Goal: Information Seeking & Learning: Check status

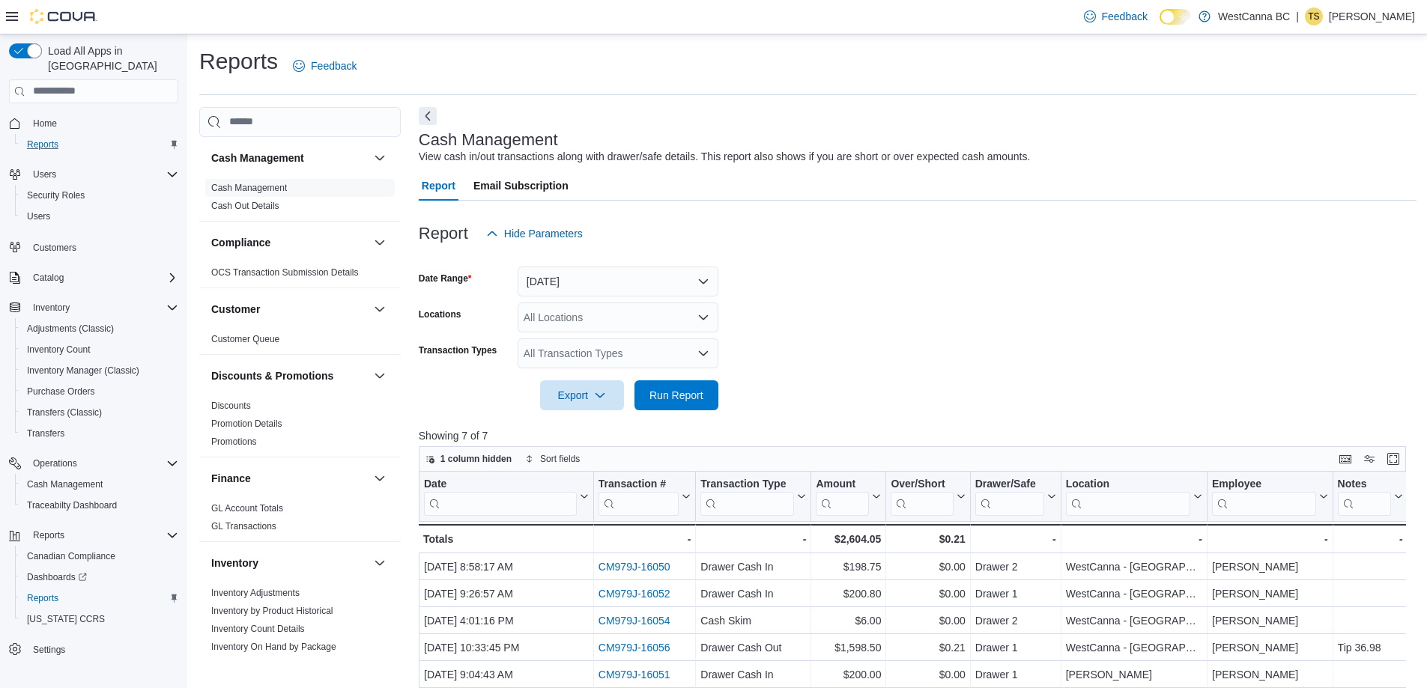
scroll to position [307, 0]
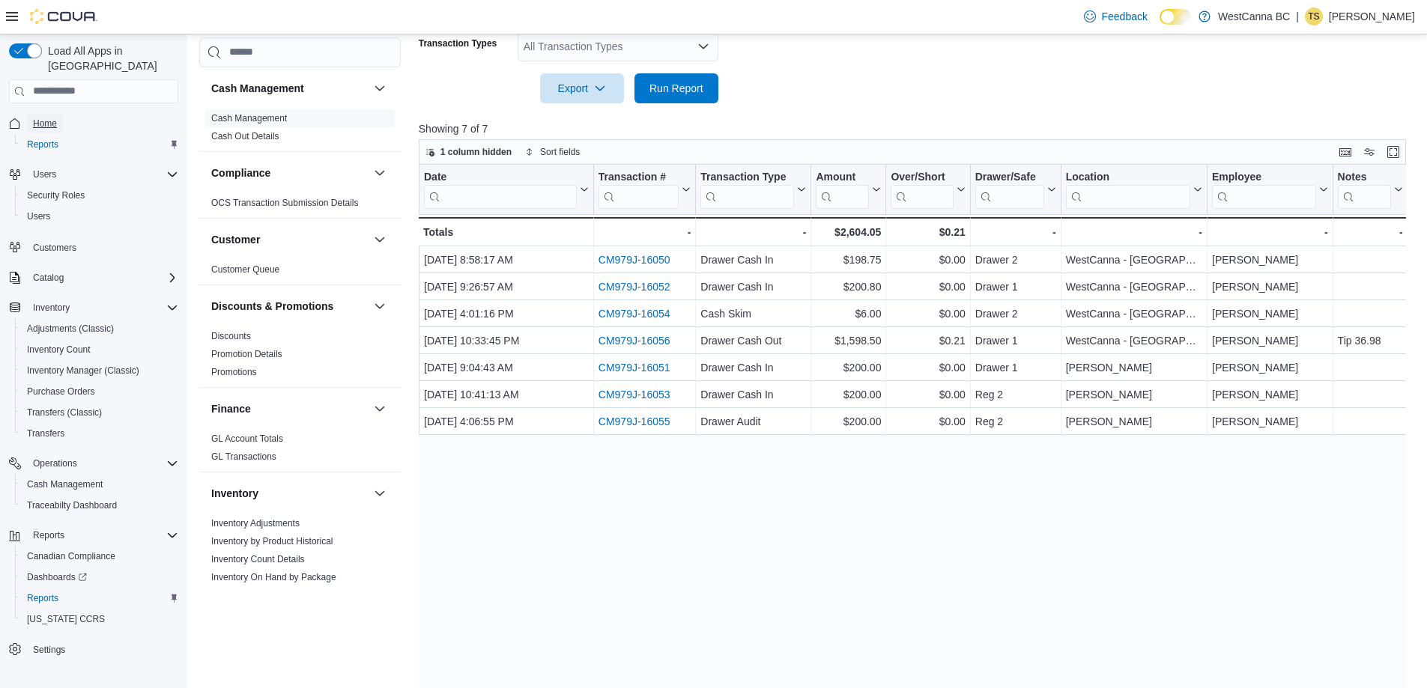
click at [47, 118] on span "Home" at bounding box center [45, 124] width 24 height 12
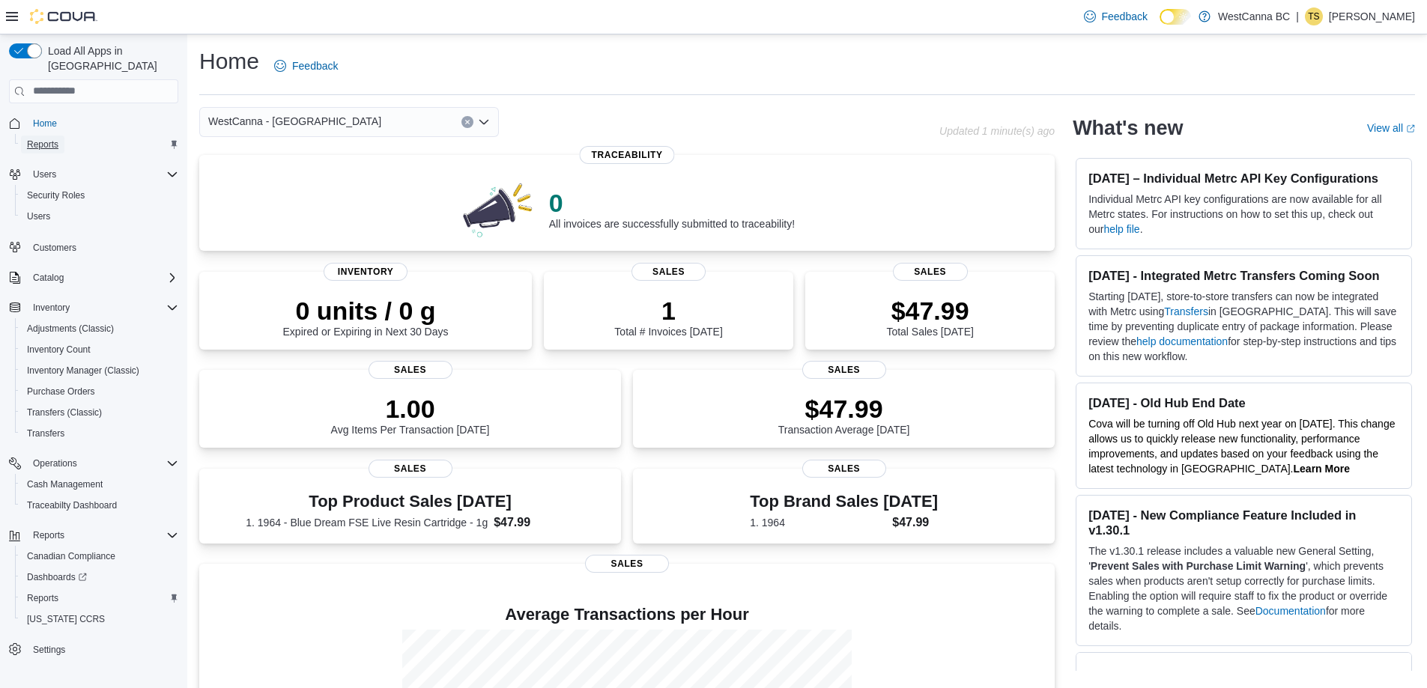
click at [42, 139] on span "Reports" at bounding box center [42, 145] width 31 height 12
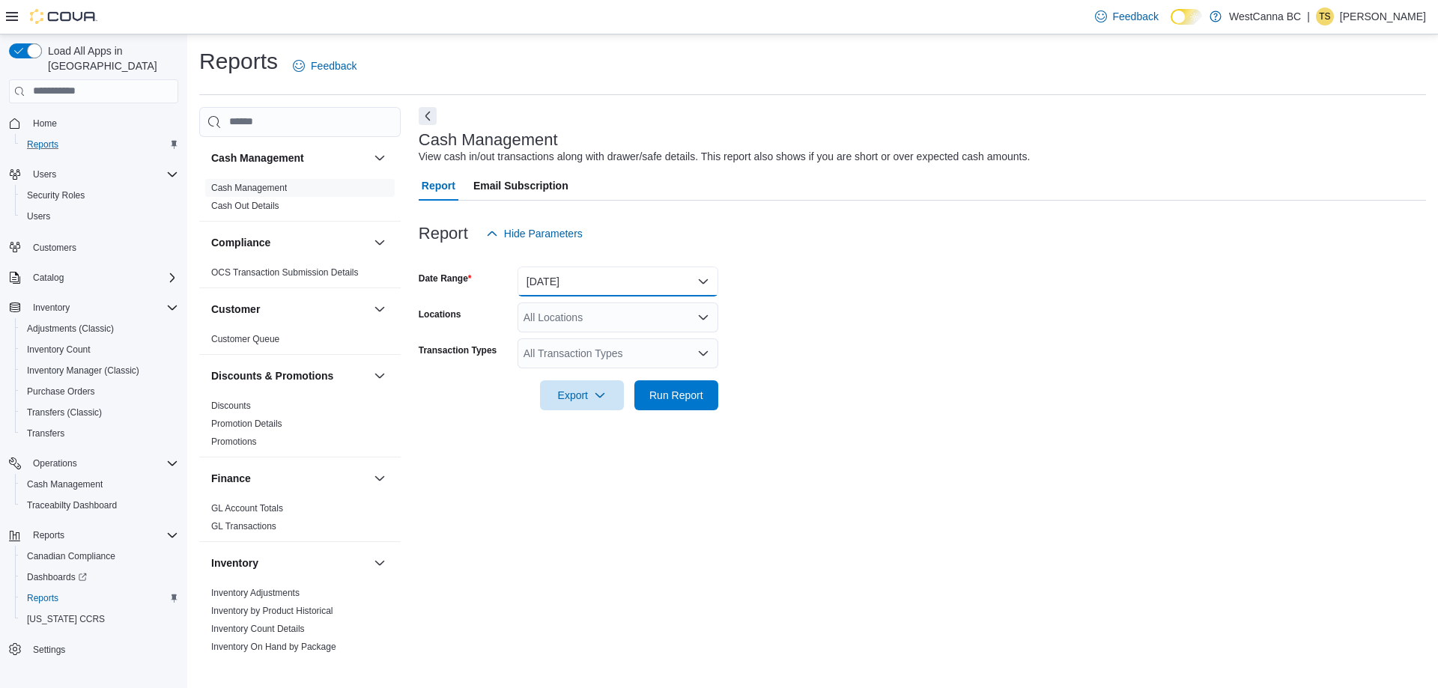
click at [626, 279] on button "[DATE]" at bounding box center [617, 282] width 201 height 30
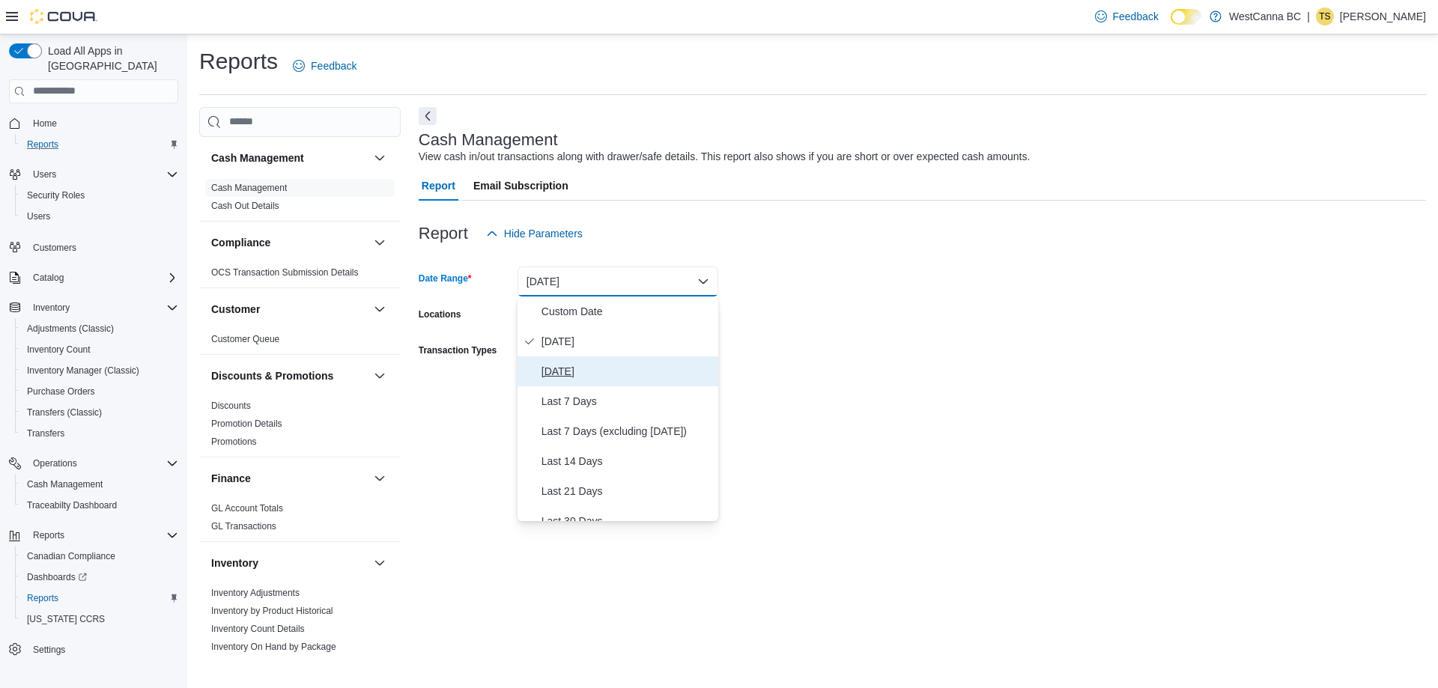
click at [565, 367] on span "Yesterday" at bounding box center [626, 371] width 171 height 18
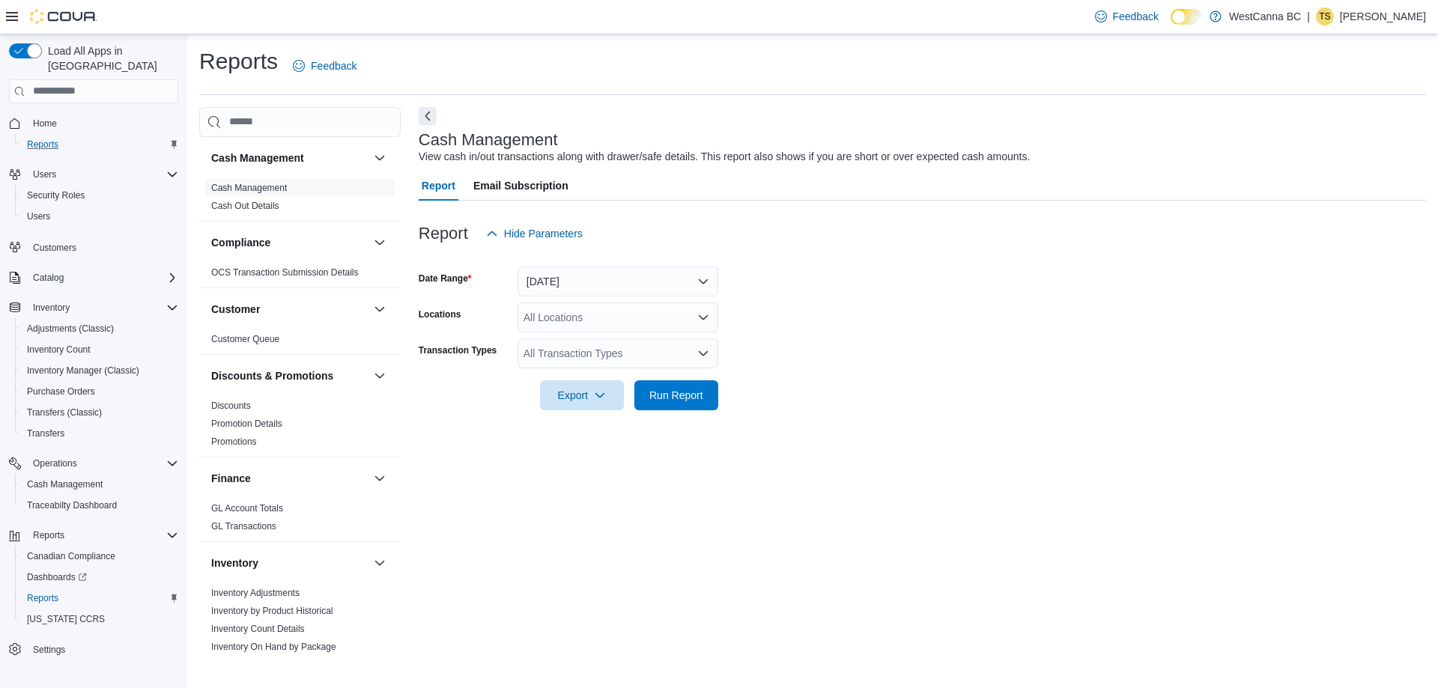
drag, startPoint x: 898, startPoint y: 363, endPoint x: 878, endPoint y: 366, distance: 19.7
click at [893, 366] on form "Date Range Yesterday Locations All Locations Transaction Types All Transaction …" at bounding box center [922, 330] width 1007 height 162
click at [694, 394] on span "Run Report" at bounding box center [676, 394] width 54 height 15
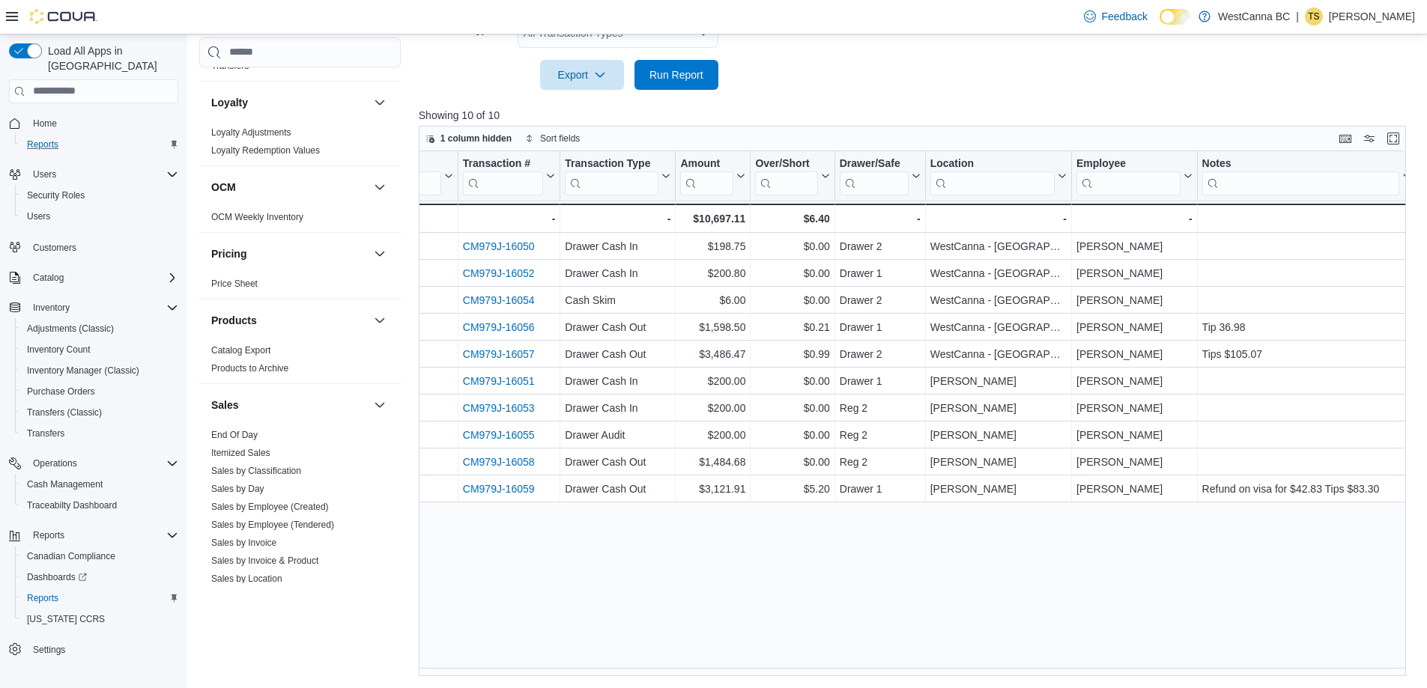
scroll to position [674, 0]
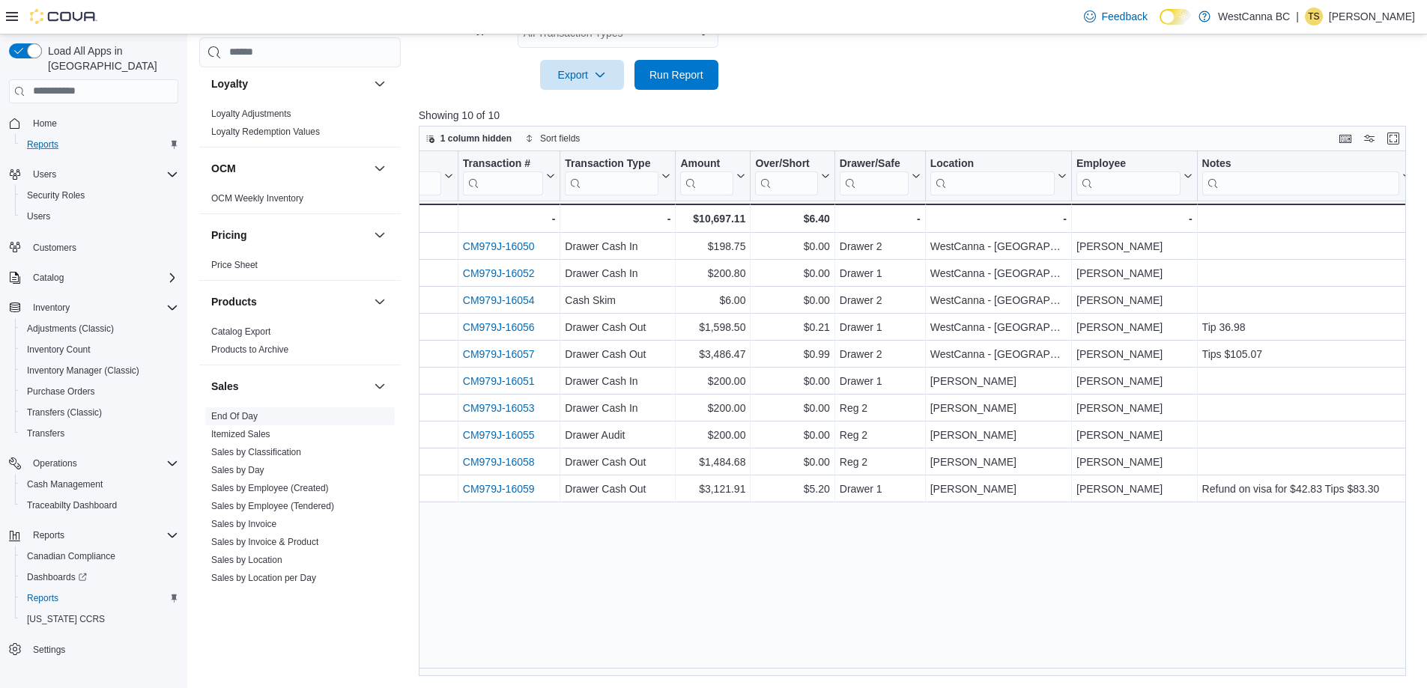
click at [240, 419] on link "End Of Day" at bounding box center [234, 416] width 46 height 10
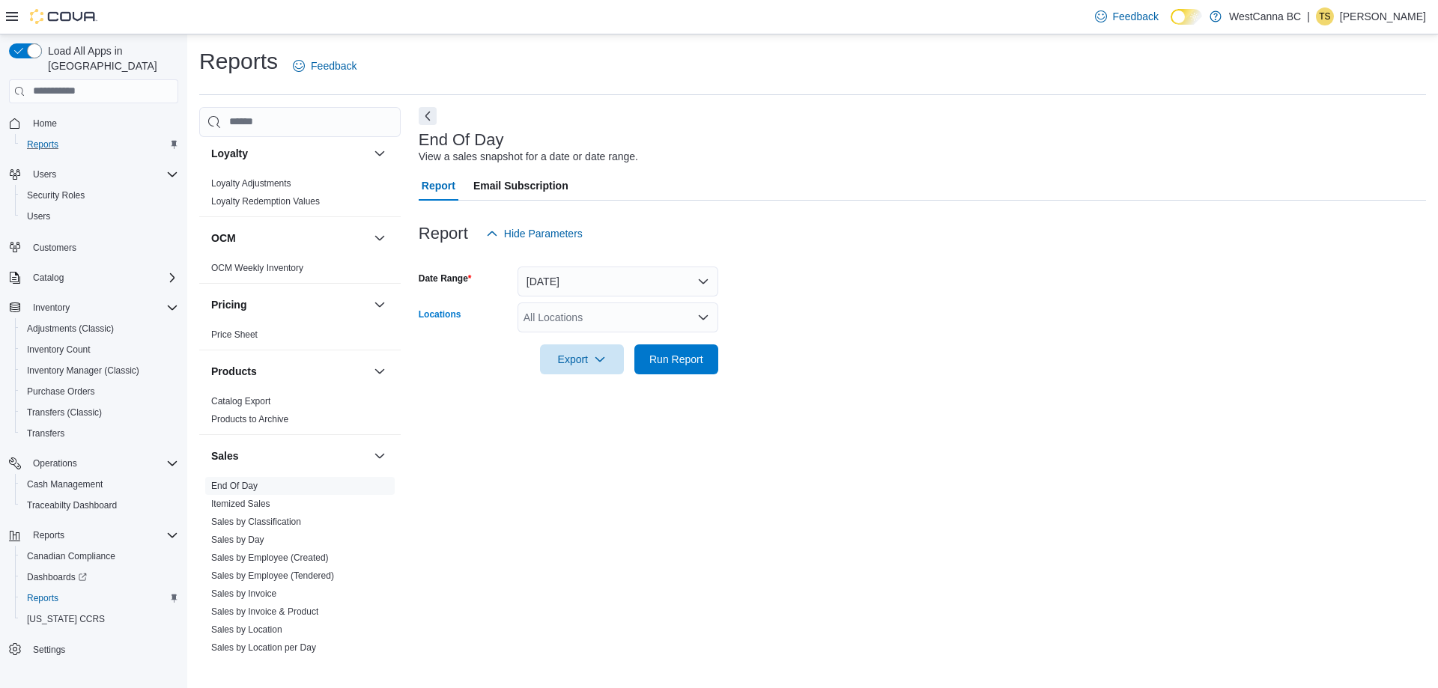
click at [645, 318] on div "All Locations" at bounding box center [617, 318] width 201 height 30
click at [625, 386] on span "WestCanna - Robson" at bounding box center [593, 386] width 86 height 15
click at [651, 275] on button "Today" at bounding box center [617, 282] width 201 height 30
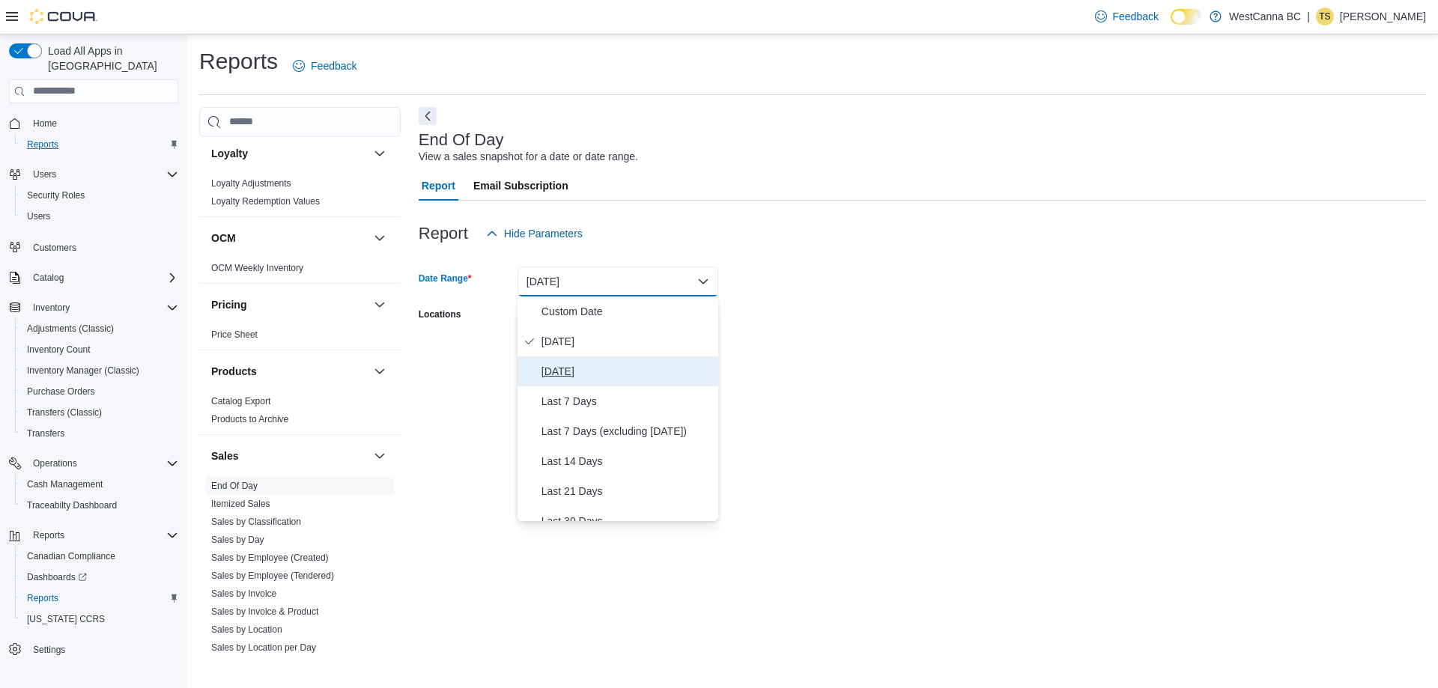
click at [574, 374] on span "Yesterday" at bounding box center [626, 371] width 171 height 18
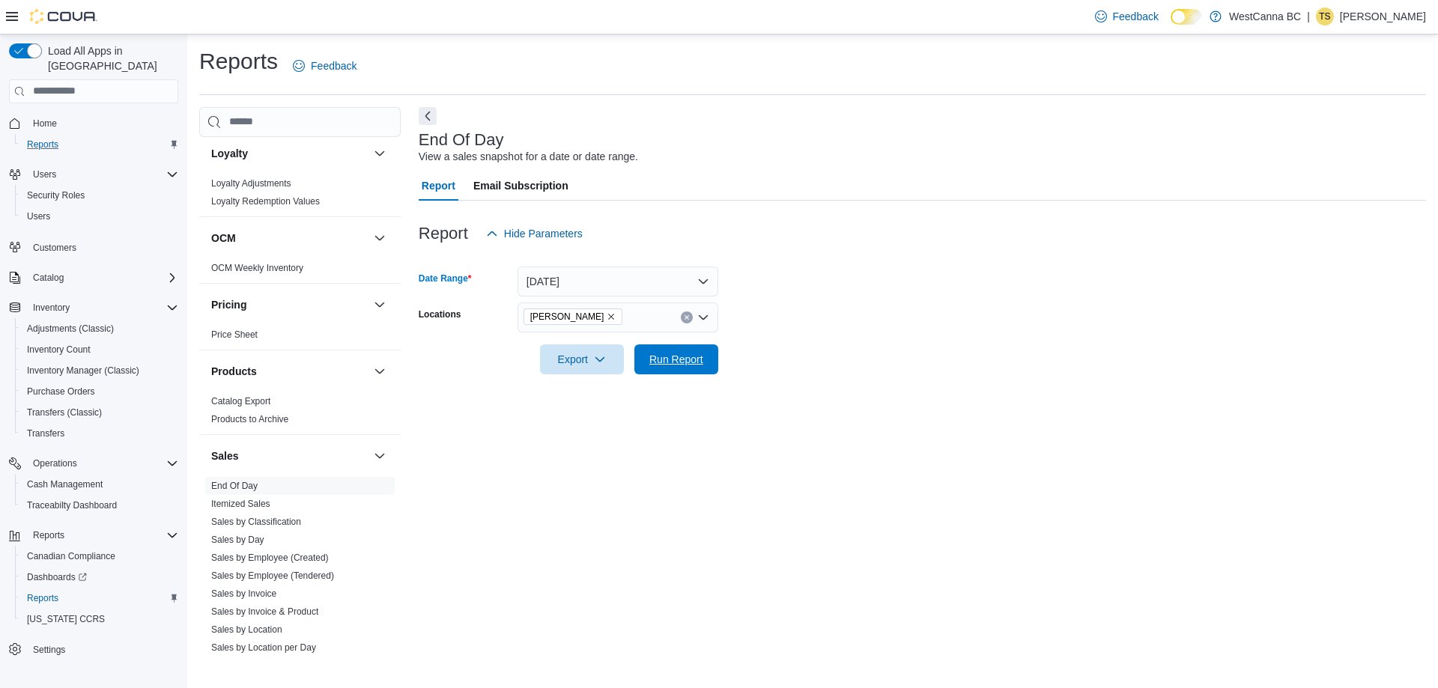
click at [684, 360] on span "Run Report" at bounding box center [676, 359] width 54 height 15
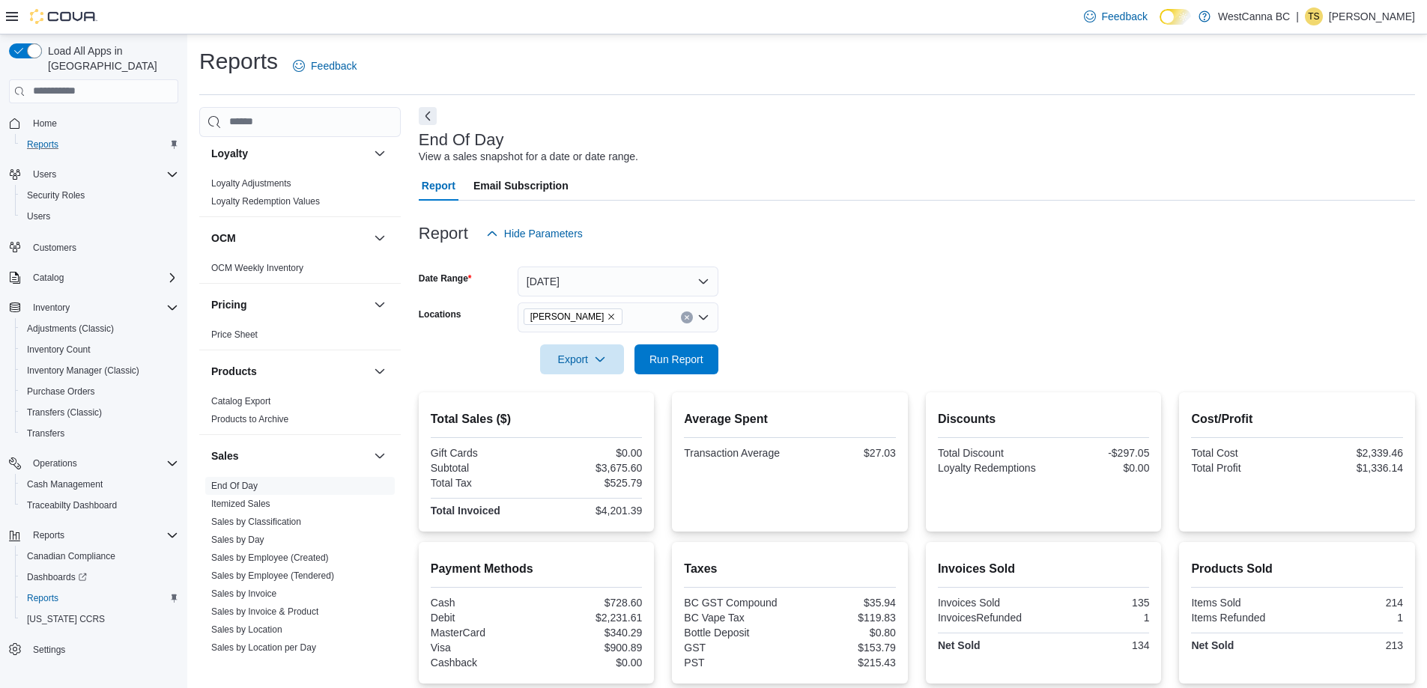
click at [624, 467] on div "$3,675.60" at bounding box center [590, 468] width 103 height 12
copy div "$3,675.60"
click at [616, 510] on div "$4,201.39" at bounding box center [590, 511] width 103 height 12
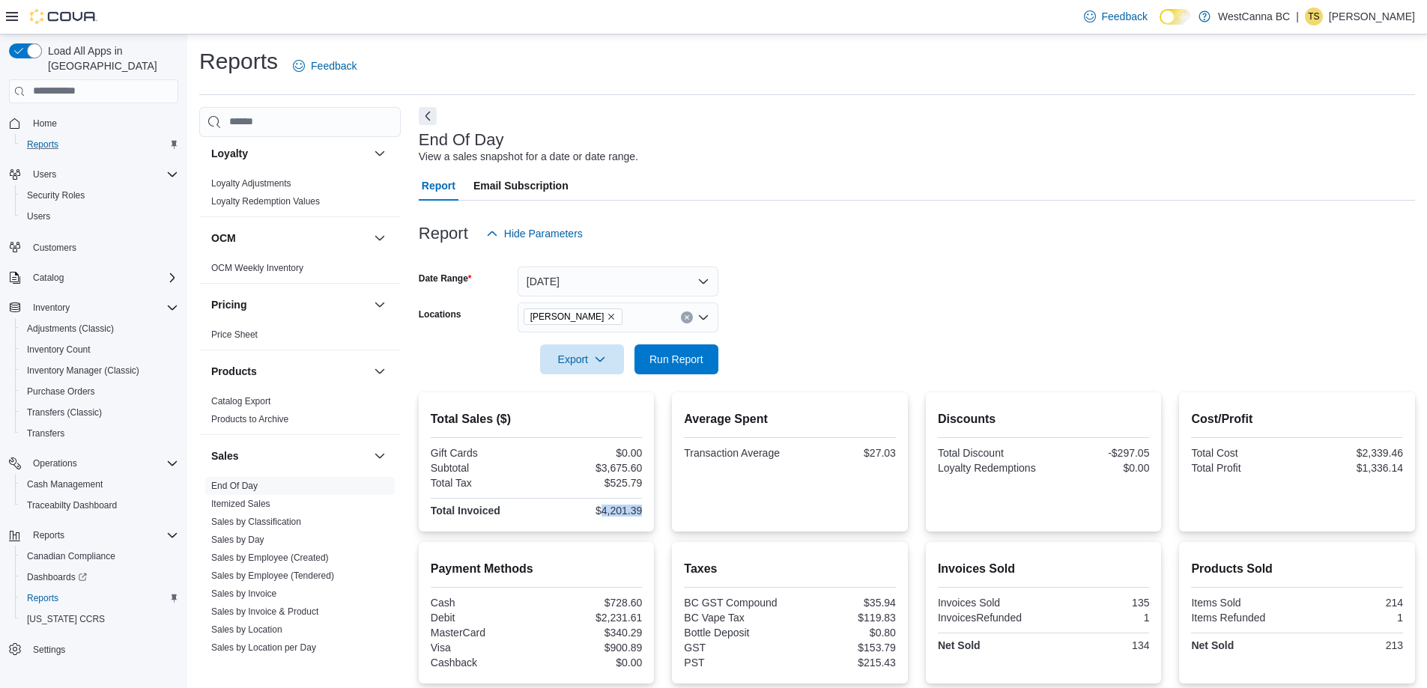
click at [616, 510] on div "$4,201.39" at bounding box center [590, 511] width 103 height 12
copy div "$4,201.39"
click at [1397, 467] on div "$1,336.14" at bounding box center [1351, 468] width 103 height 12
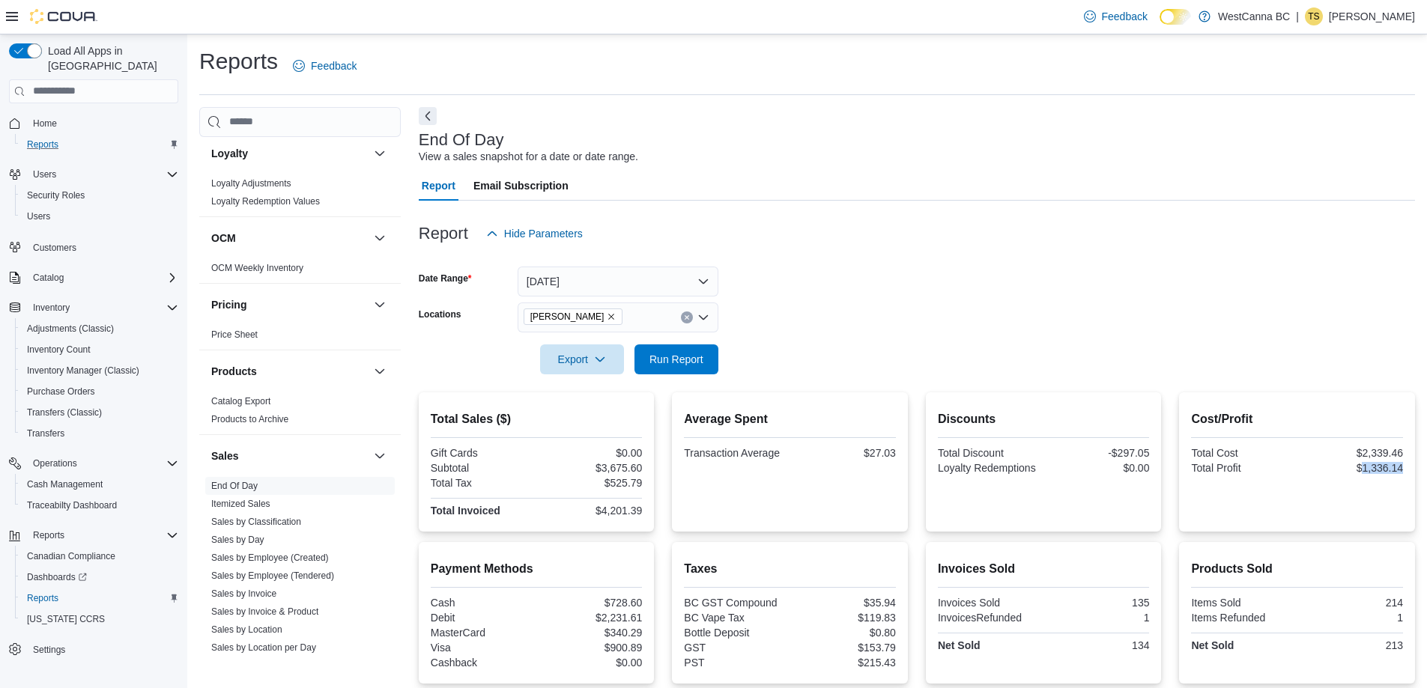
click at [1397, 464] on div "$1,336.14" at bounding box center [1351, 468] width 103 height 12
click at [1394, 467] on div "$1,336.14" at bounding box center [1351, 468] width 103 height 12
copy div "$1,336.14"
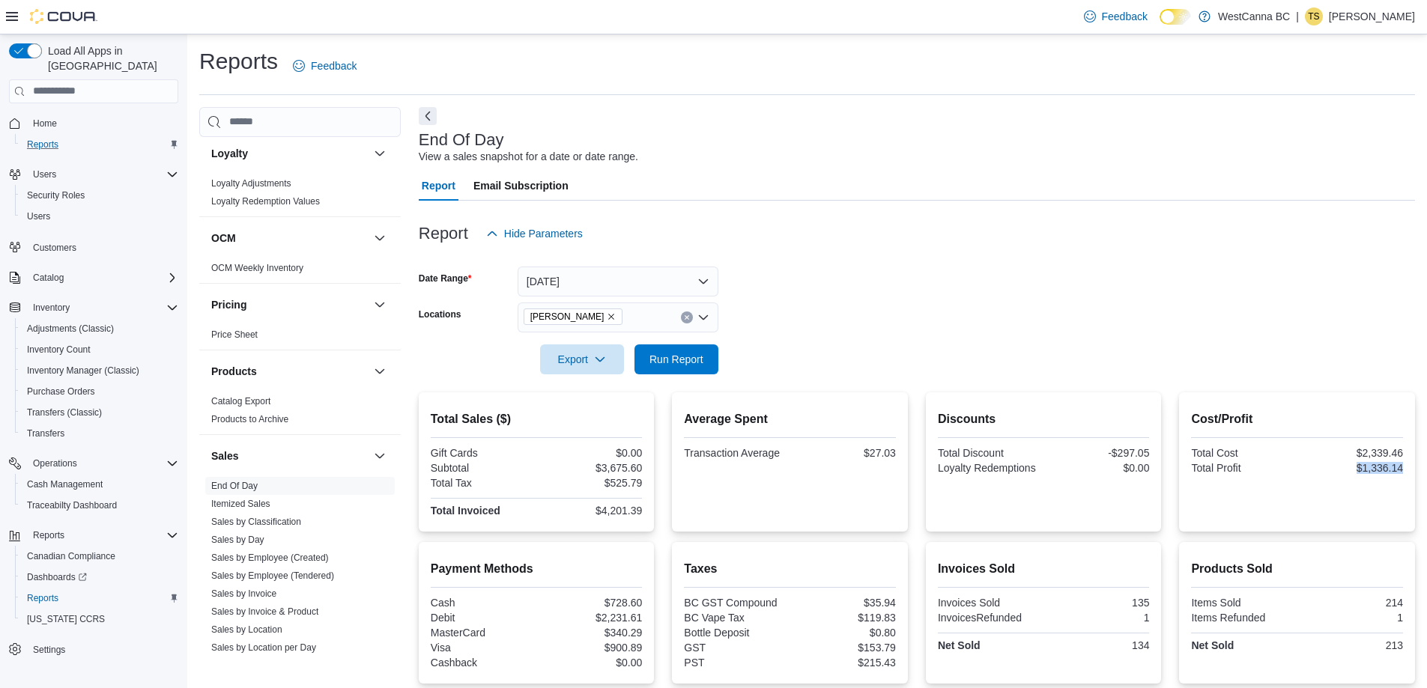
click at [616, 316] on icon "Remove WestCanna - Robson from selection in this group" at bounding box center [611, 316] width 9 height 9
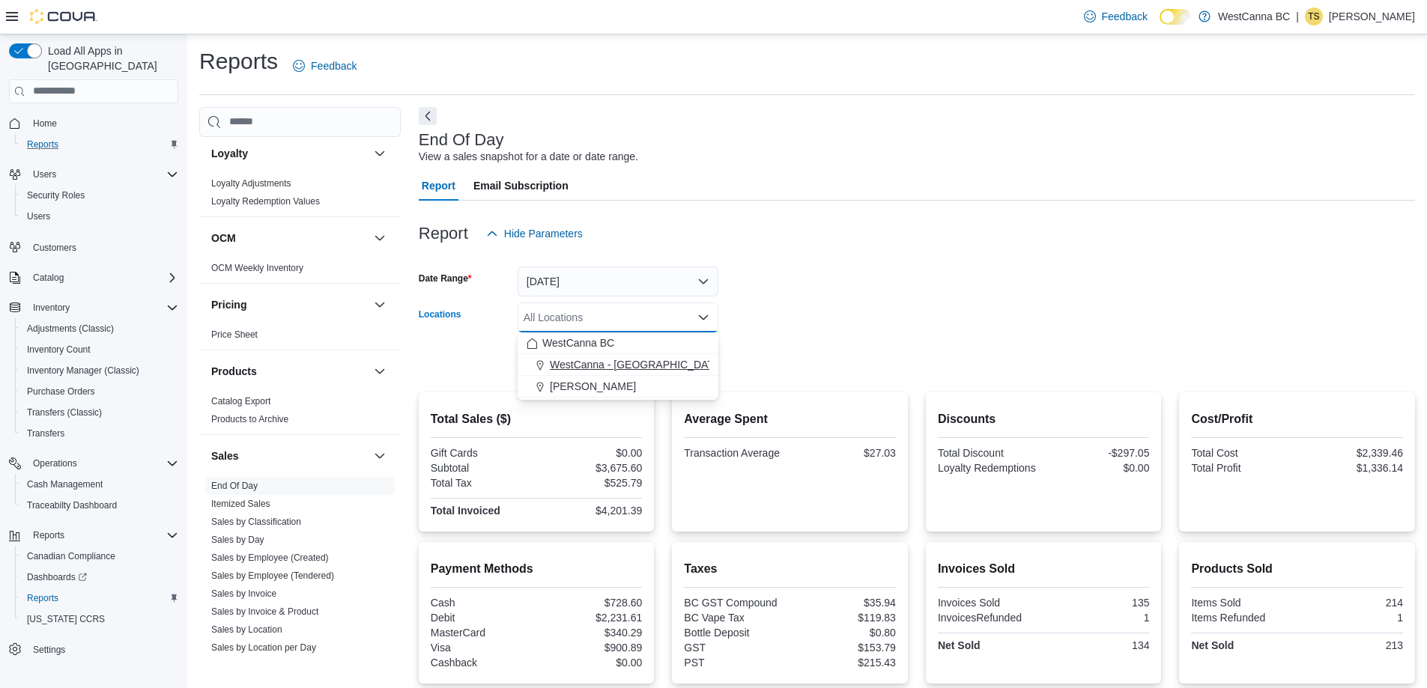
click at [640, 366] on span "WestCanna - Broadway" at bounding box center [636, 364] width 173 height 15
click at [874, 353] on form "Date Range Yesterday Locations WestCanna - Broadway Combo box. Selected. WestCa…" at bounding box center [917, 312] width 996 height 126
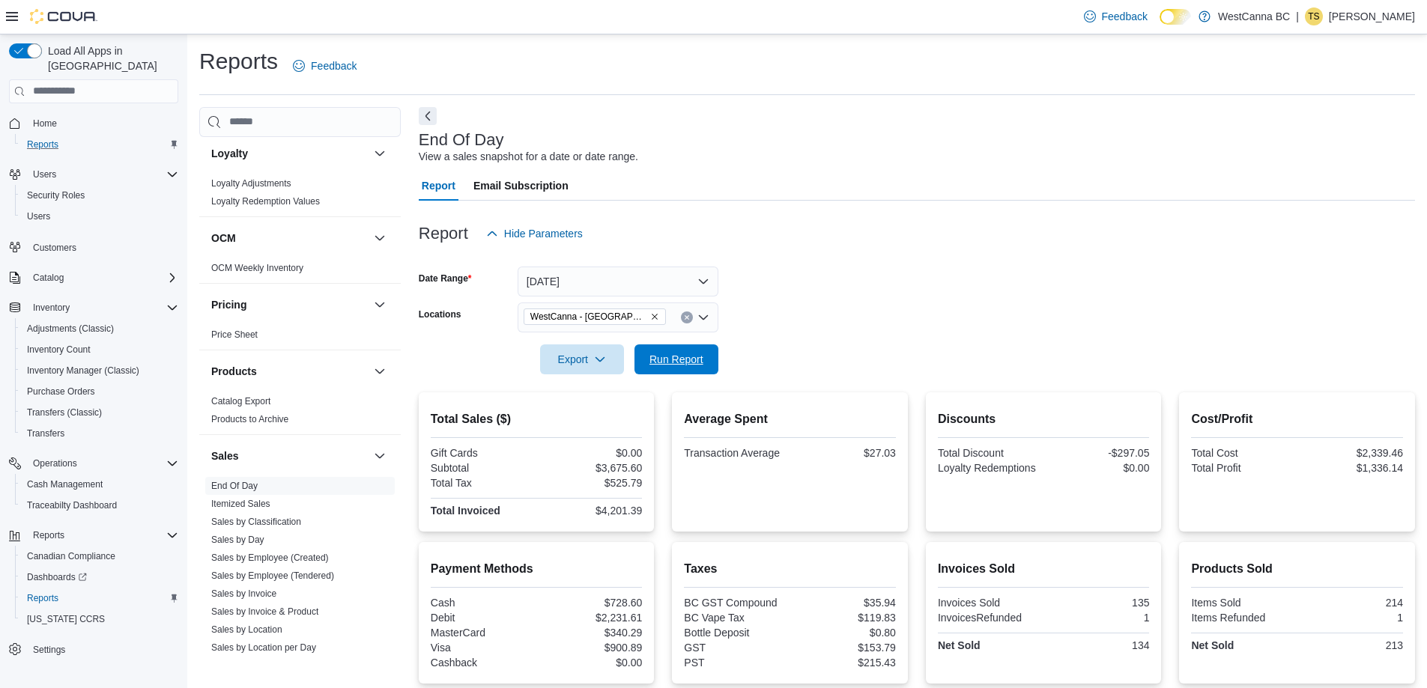
drag, startPoint x: 693, startPoint y: 354, endPoint x: 889, endPoint y: 334, distance: 196.5
click at [693, 355] on span "Run Report" at bounding box center [676, 359] width 54 height 15
click at [631, 464] on div "$4,113.95" at bounding box center [590, 468] width 103 height 12
click at [631, 463] on div "$4,113.95" at bounding box center [590, 468] width 103 height 12
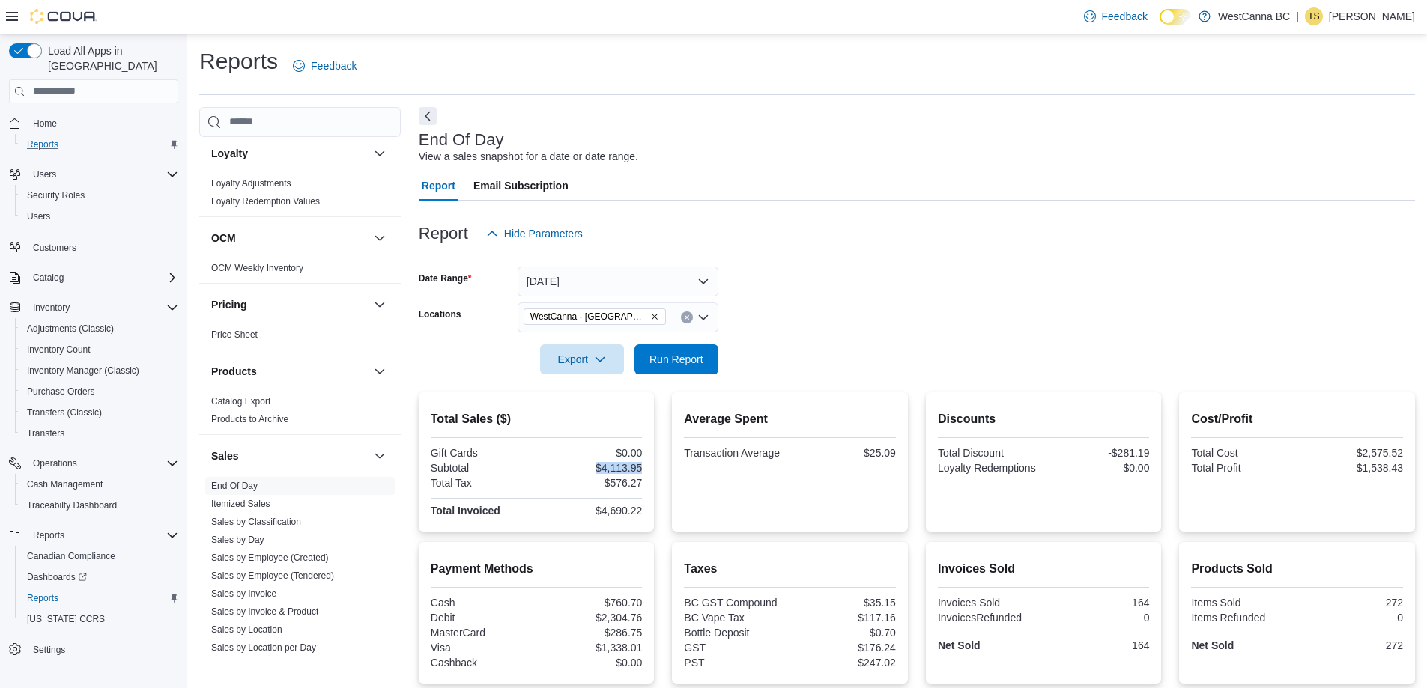
click at [631, 463] on div "$4,113.95" at bounding box center [590, 468] width 103 height 12
copy div "$4,113.95"
click at [632, 508] on div "$4,690.22" at bounding box center [590, 511] width 103 height 12
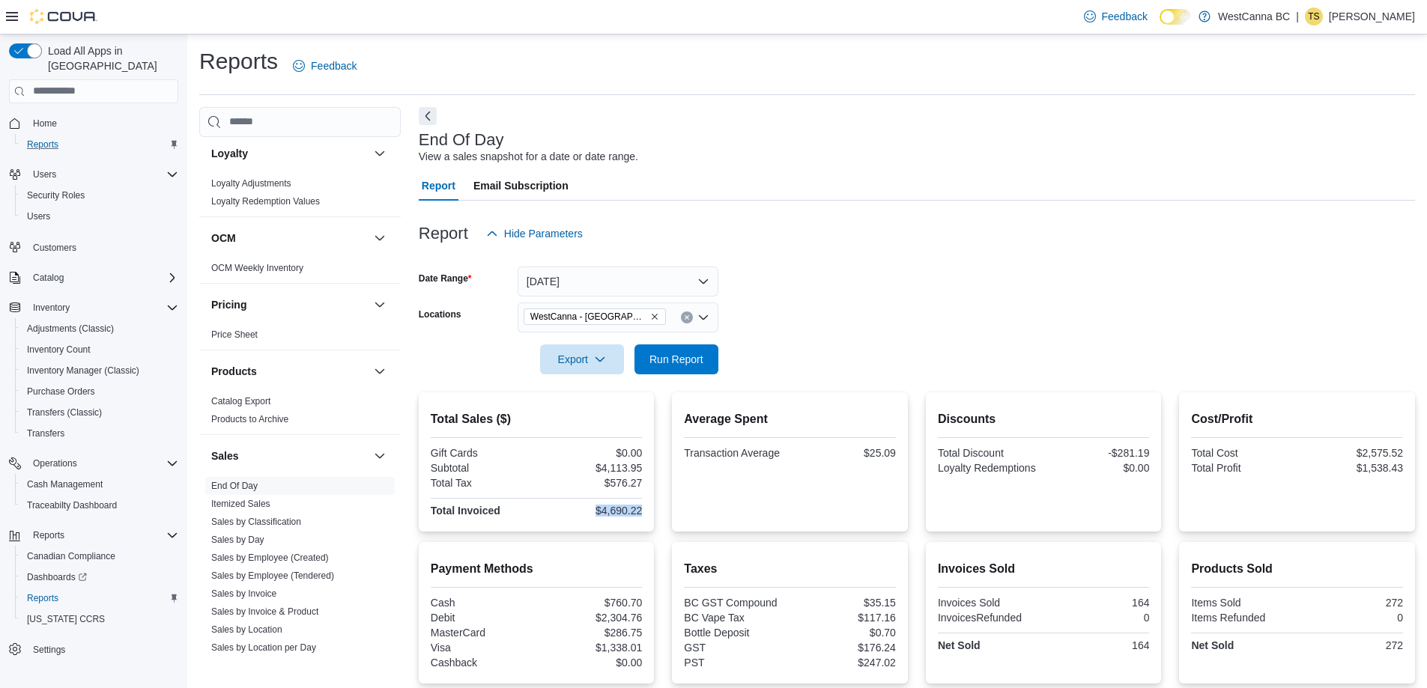
copy div "$4,690.22"
click at [1382, 468] on div "$1,538.43" at bounding box center [1351, 468] width 103 height 12
copy div "$1,538.43"
